Goal: Transaction & Acquisition: Obtain resource

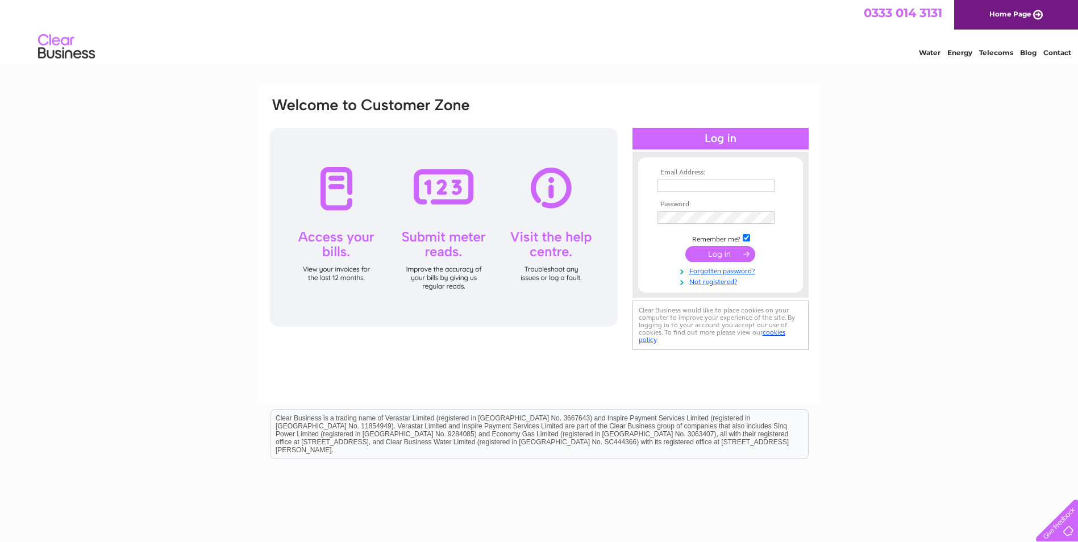
type input "ronick@throsk.co.uk"
click at [722, 251] on input "submit" at bounding box center [720, 254] width 70 height 16
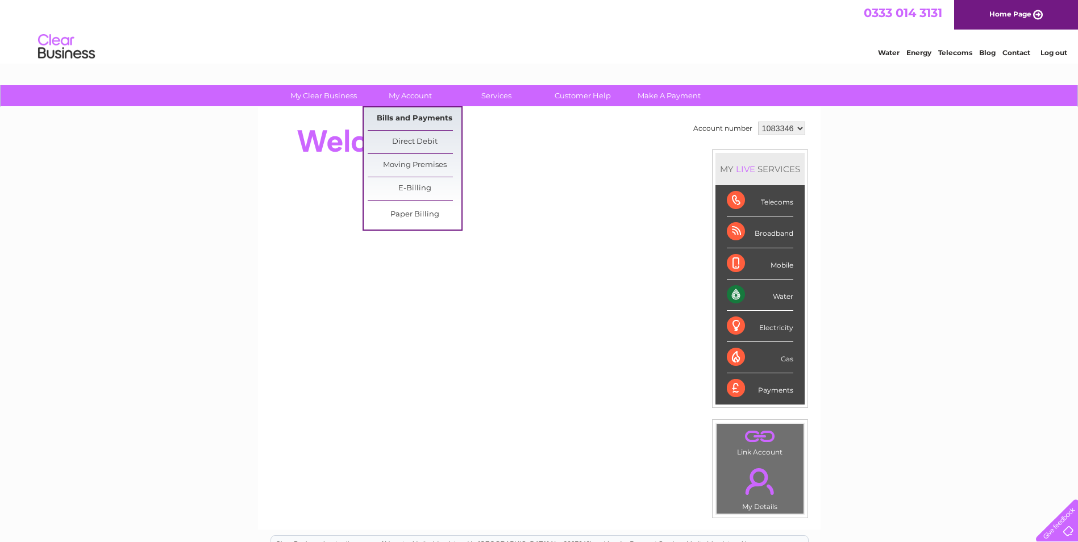
click at [409, 110] on link "Bills and Payments" at bounding box center [415, 118] width 94 height 23
click at [400, 116] on link "Bills and Payments" at bounding box center [415, 118] width 94 height 23
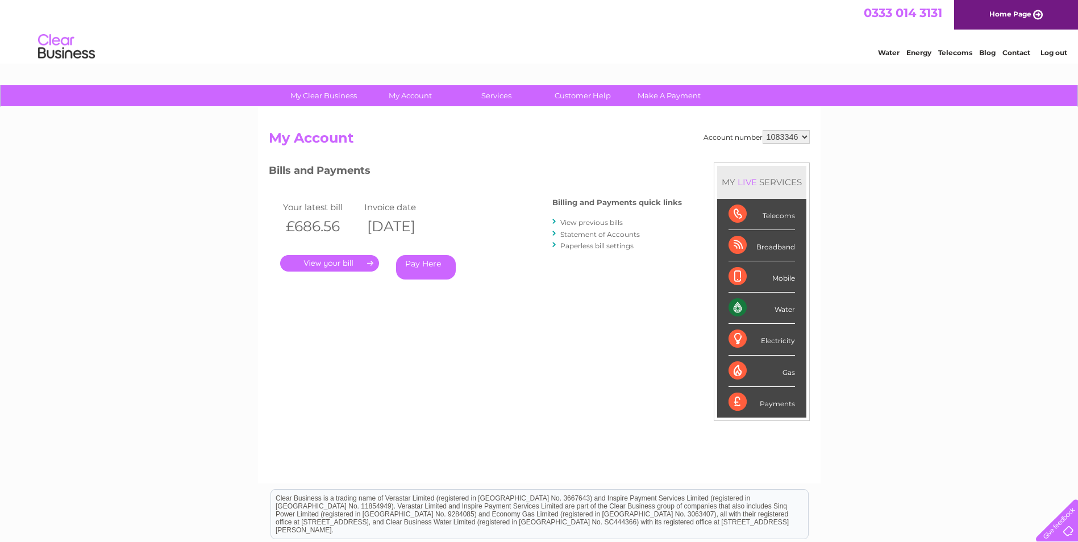
click at [330, 262] on link "." at bounding box center [329, 263] width 99 height 16
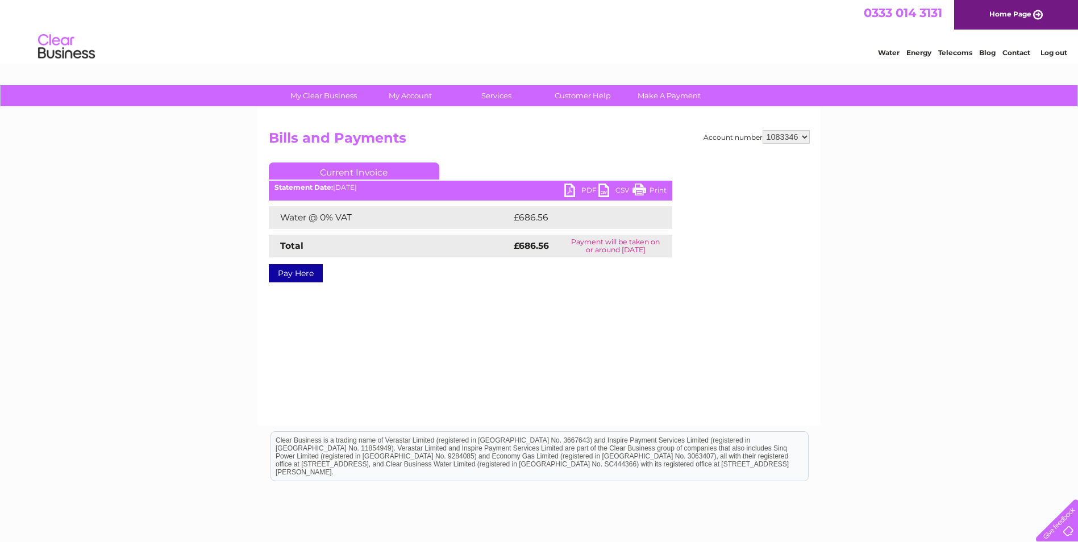
click at [586, 187] on link "PDF" at bounding box center [581, 192] width 34 height 16
